Goal: Transaction & Acquisition: Purchase product/service

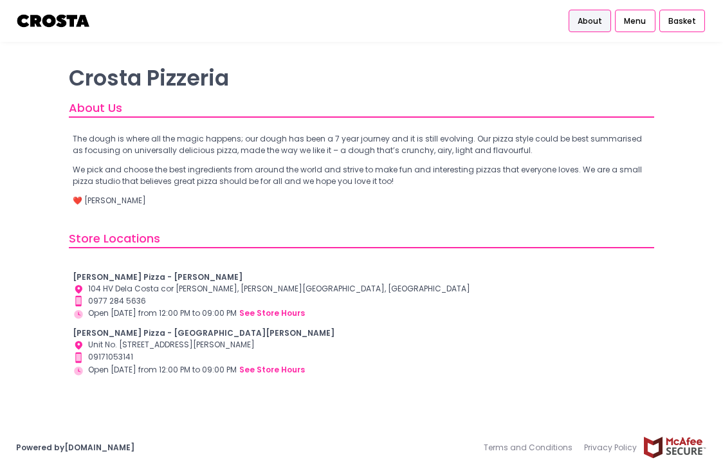
click at [138, 331] on b "[PERSON_NAME] Pizza - [GEOGRAPHIC_DATA][PERSON_NAME]" at bounding box center [204, 332] width 262 height 11
click at [638, 20] on span "Menu" at bounding box center [635, 21] width 22 height 12
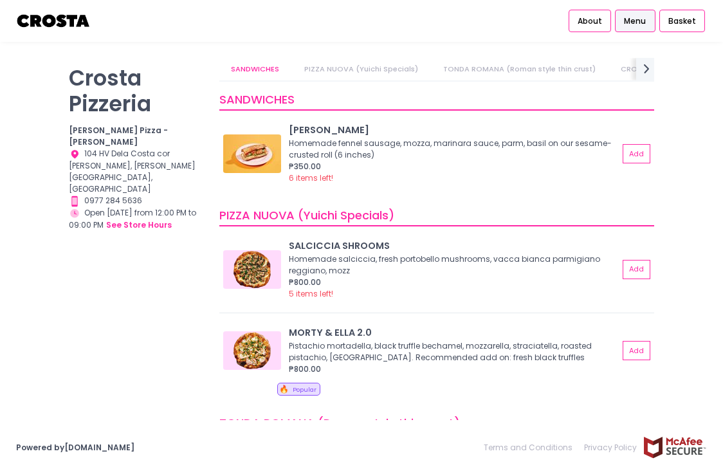
click at [345, 71] on link "PIZZA NUOVA (Yuichi Specials)" at bounding box center [361, 69] width 137 height 23
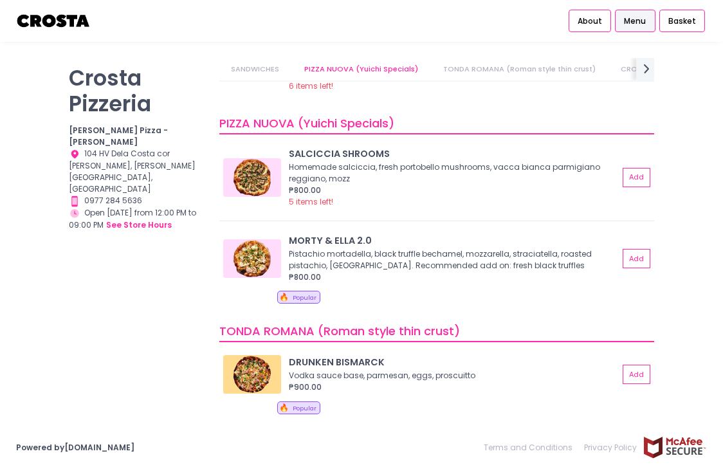
scroll to position [0, 88]
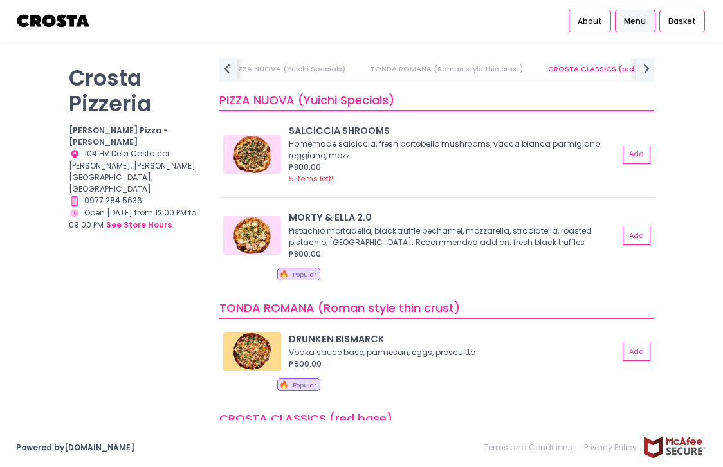
click at [463, 71] on link "TONDA ROMANA (Roman style thin crust)" at bounding box center [447, 69] width 176 height 23
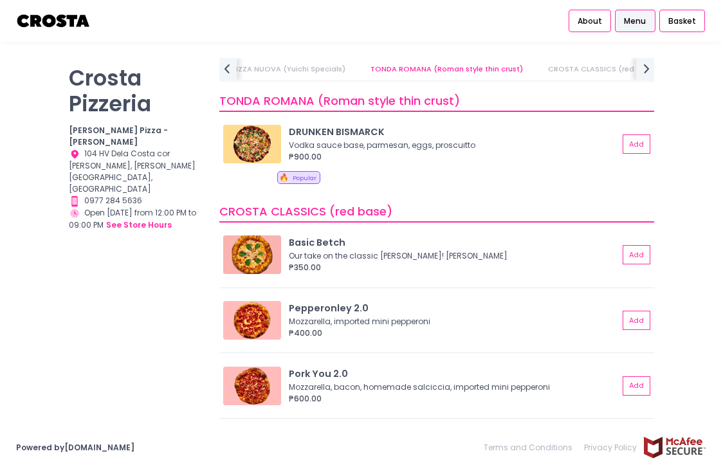
click at [574, 64] on link "CROSTA CLASSICS (red base)" at bounding box center [602, 69] width 133 height 23
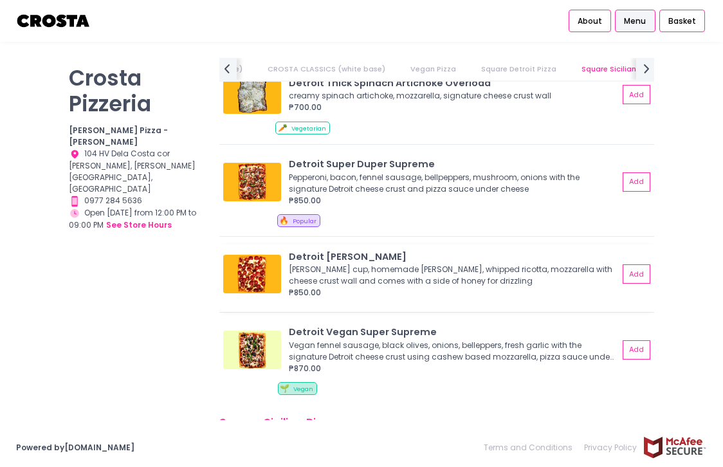
scroll to position [1369, 0]
click at [508, 259] on div "Detroit [PERSON_NAME]" at bounding box center [454, 258] width 330 height 14
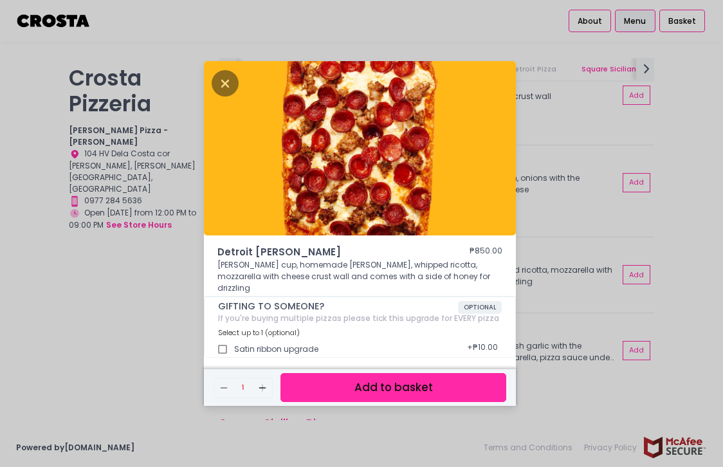
click at [485, 376] on button "Add to basket" at bounding box center [393, 387] width 226 height 29
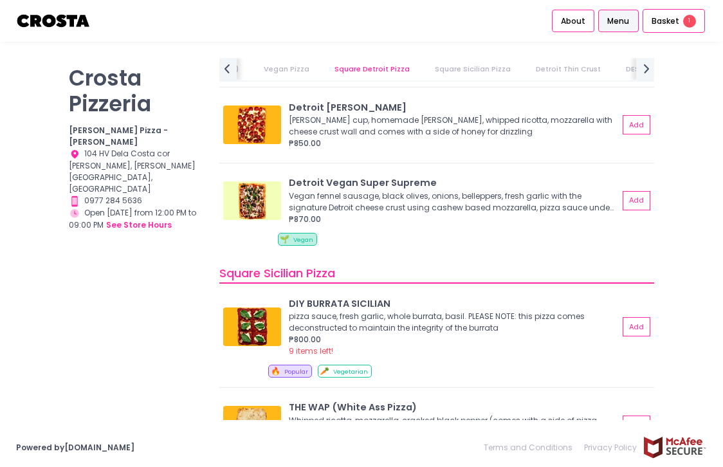
scroll to position [1873, 0]
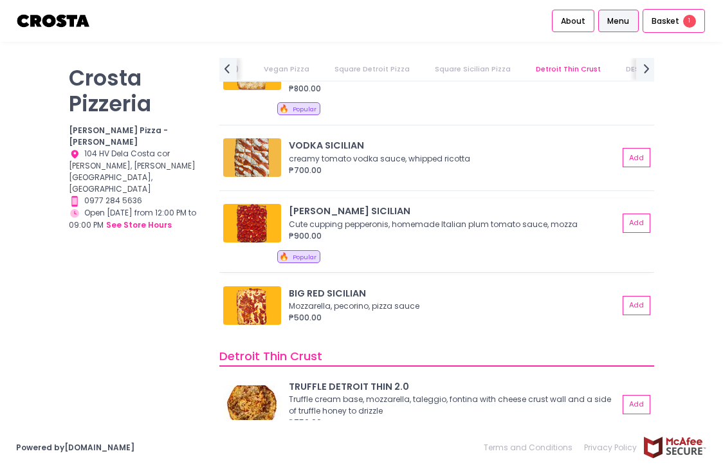
click at [464, 221] on div "Cute cupping pepperonis, homemade Italian plum tomato sauce, mozza" at bounding box center [452, 225] width 326 height 12
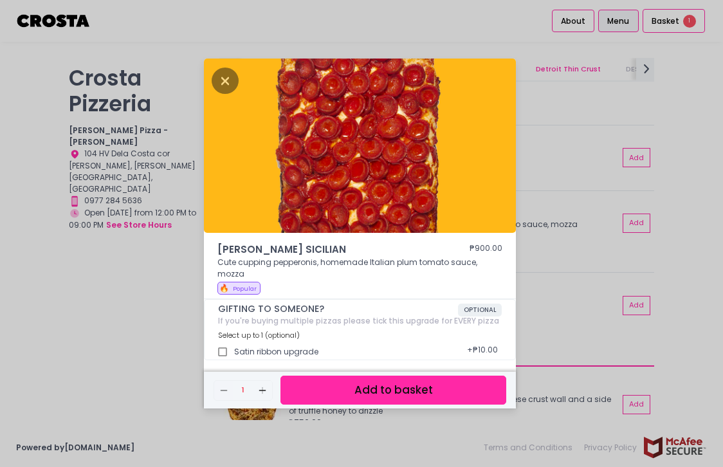
click at [450, 386] on button "Add to basket" at bounding box center [393, 390] width 226 height 29
